Goal: Task Accomplishment & Management: Use online tool/utility

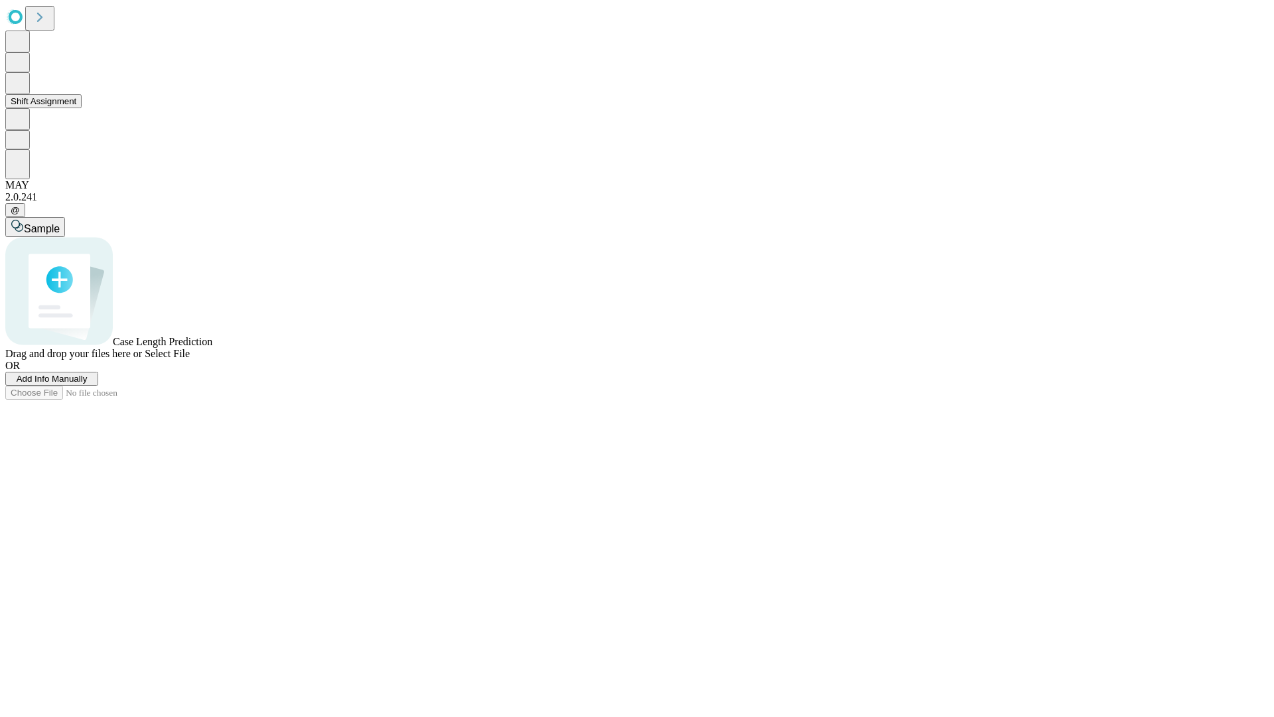
click at [82, 108] on button "Shift Assignment" at bounding box center [43, 101] width 76 height 14
